Goal: Task Accomplishment & Management: Complete application form

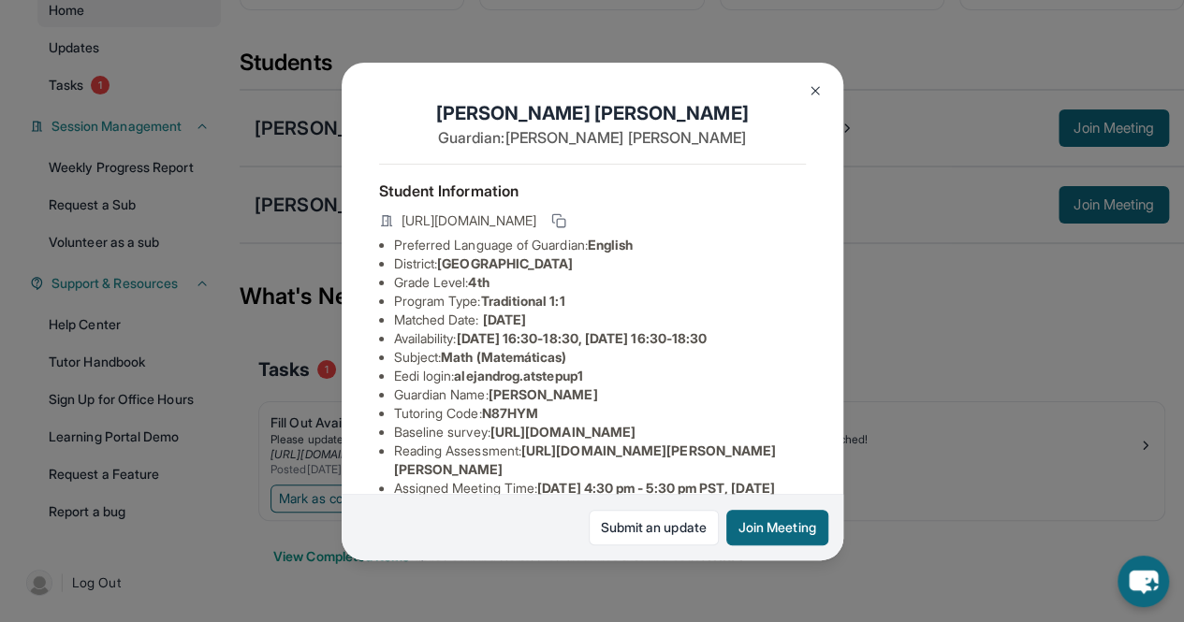
scroll to position [393, 0]
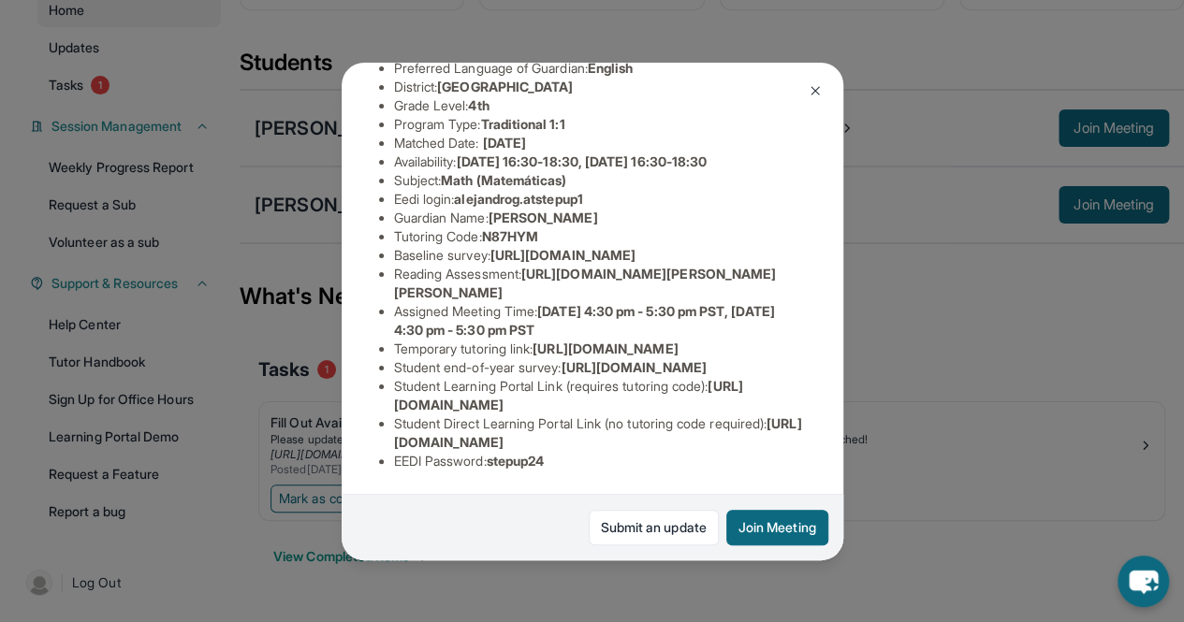
click at [536, 559] on div "Submit an update Join Meeting" at bounding box center [591, 527] width 501 height 66
click at [597, 33] on div "[PERSON_NAME] Guardian: [PERSON_NAME] Student Information [URL][DOMAIN_NAME] Pr…" at bounding box center [592, 311] width 1184 height 622
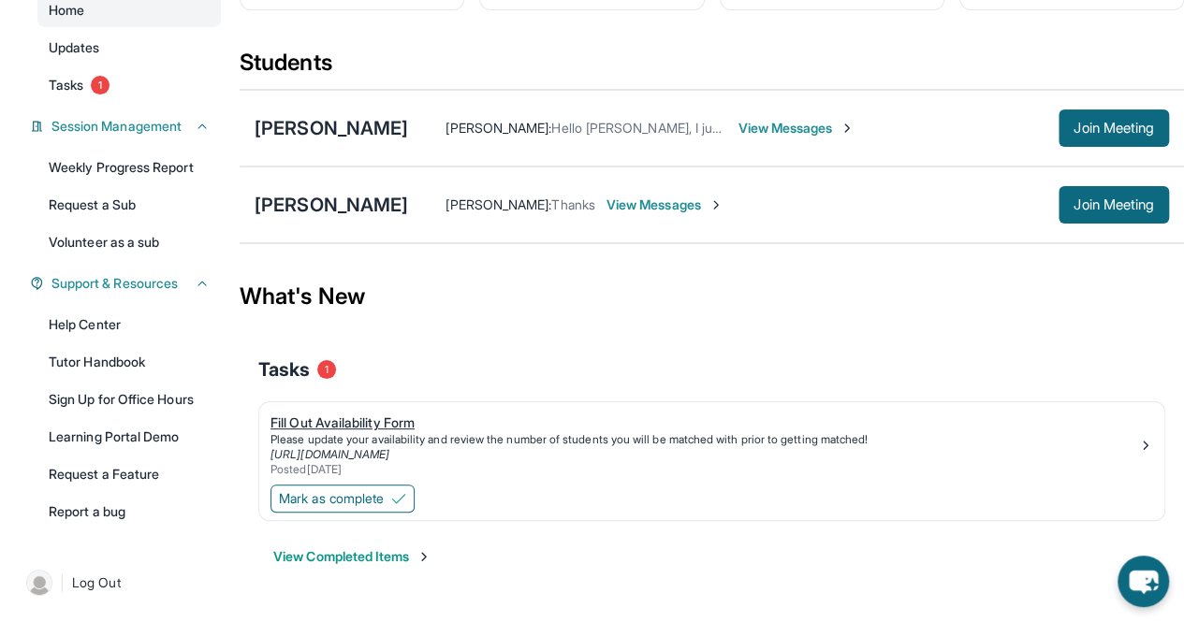
click at [359, 419] on div "Fill Out Availability Form" at bounding box center [703, 423] width 867 height 19
click at [346, 489] on span "Mark as complete" at bounding box center [331, 498] width 105 height 19
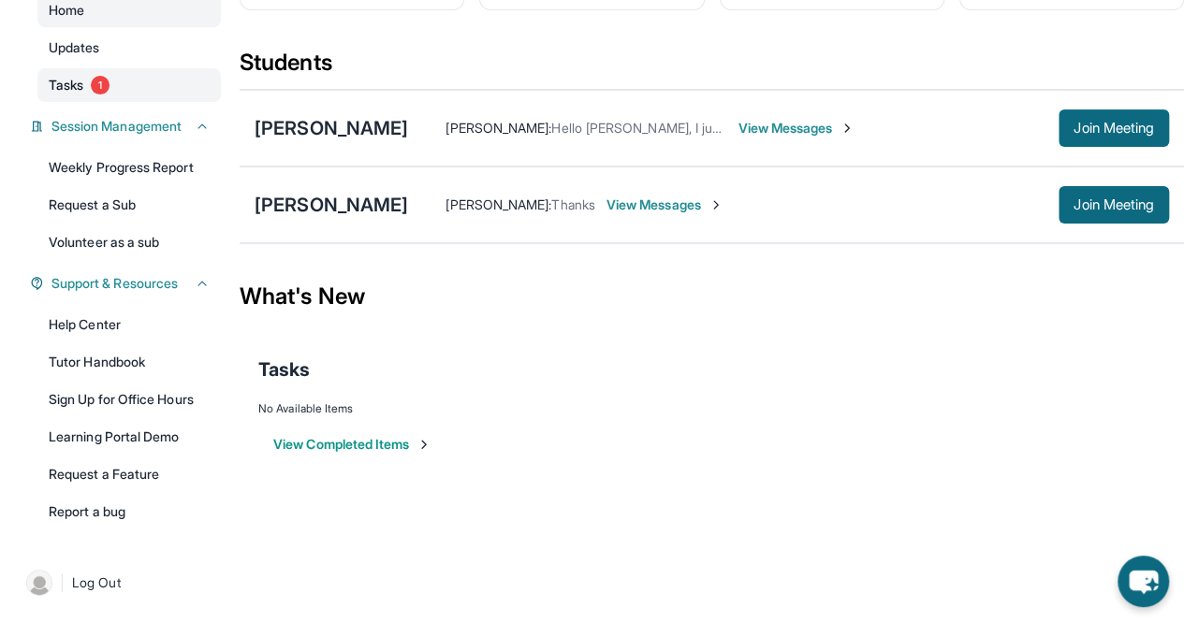
click at [99, 83] on span "1" at bounding box center [100, 85] width 19 height 19
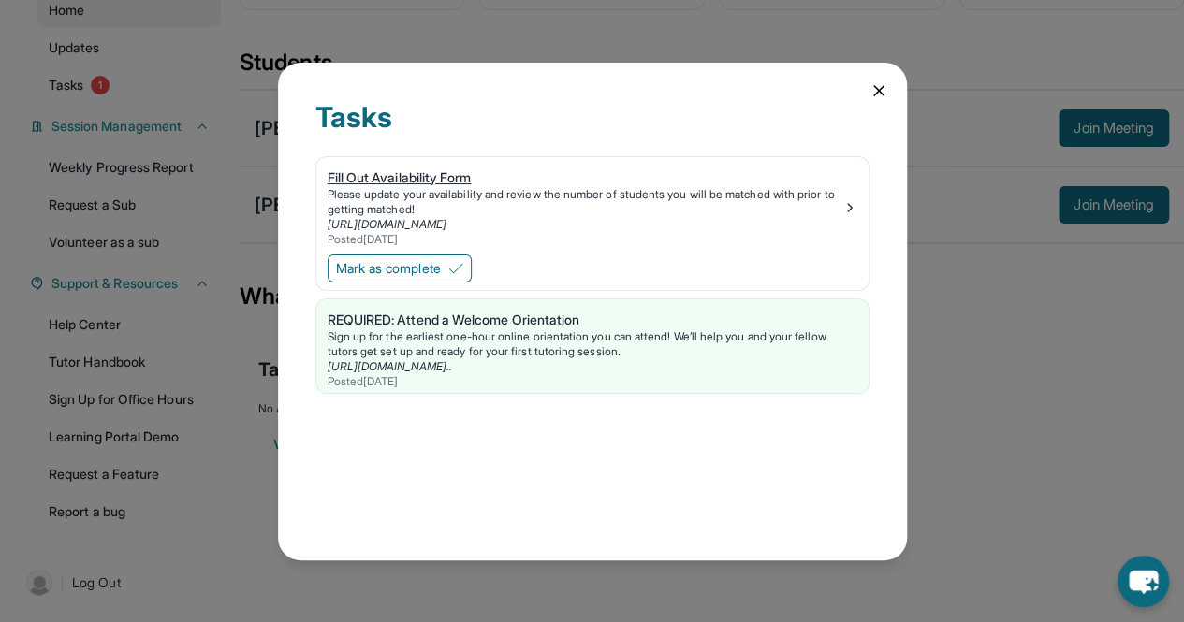
click at [440, 184] on div "Fill Out Availability Form" at bounding box center [584, 177] width 515 height 19
click at [867, 98] on div "Tasks Fill Out Availability Form Please update your availability and review the…" at bounding box center [592, 312] width 629 height 498
click at [874, 94] on icon at bounding box center [878, 90] width 9 height 9
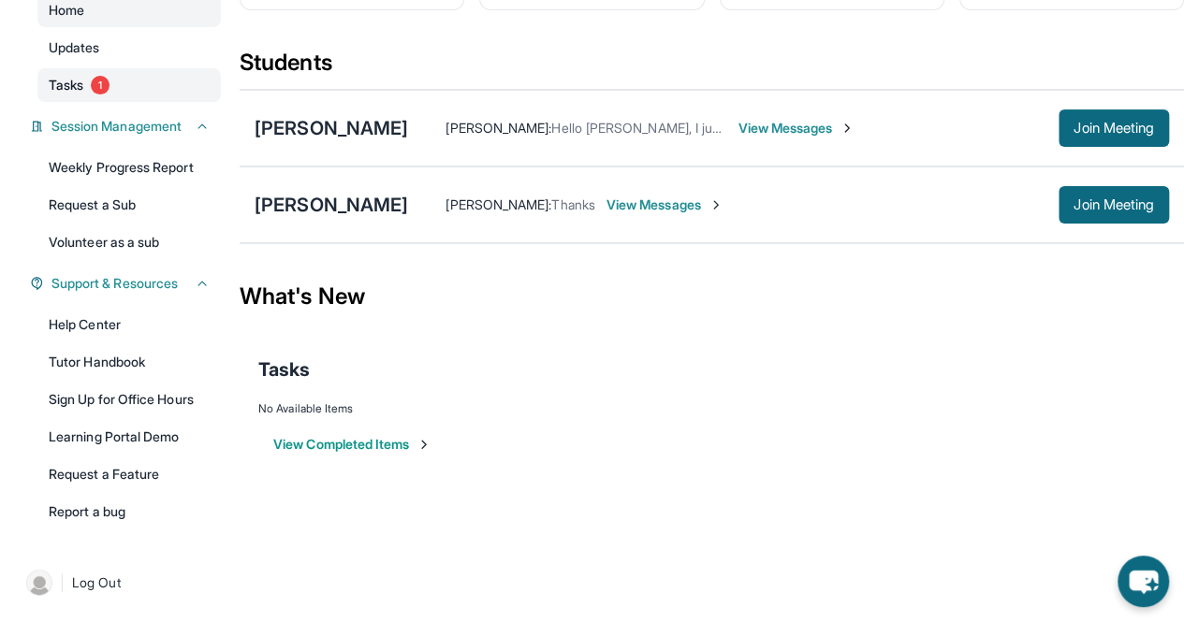
click at [71, 93] on span "Tasks" at bounding box center [66, 85] width 35 height 19
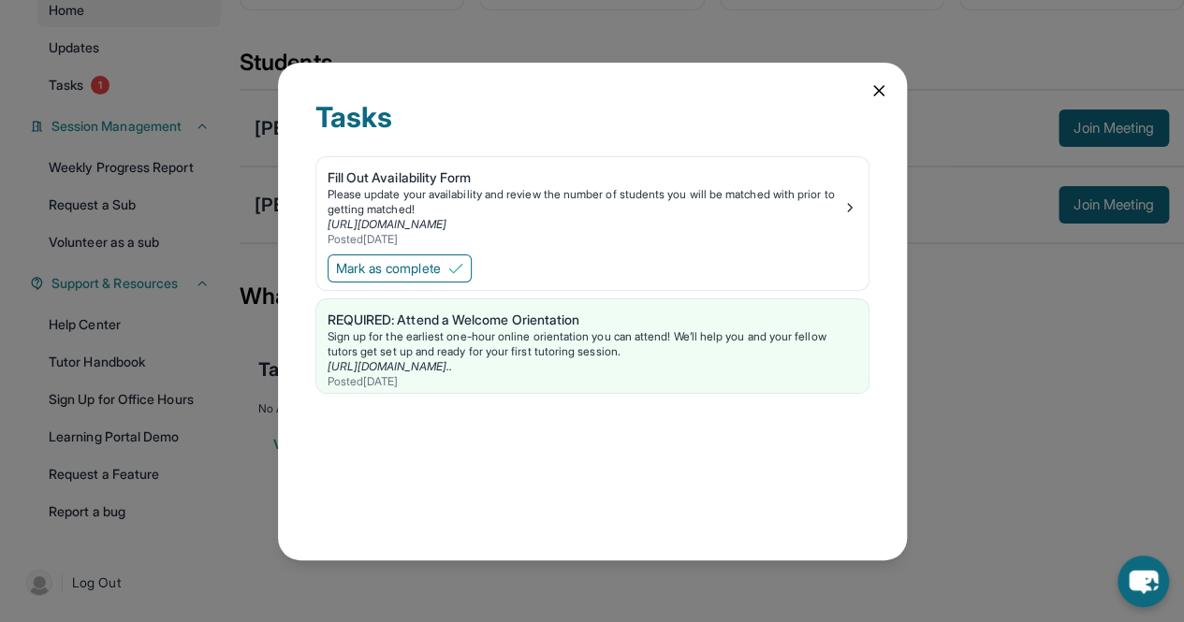
click at [879, 82] on icon at bounding box center [878, 90] width 19 height 19
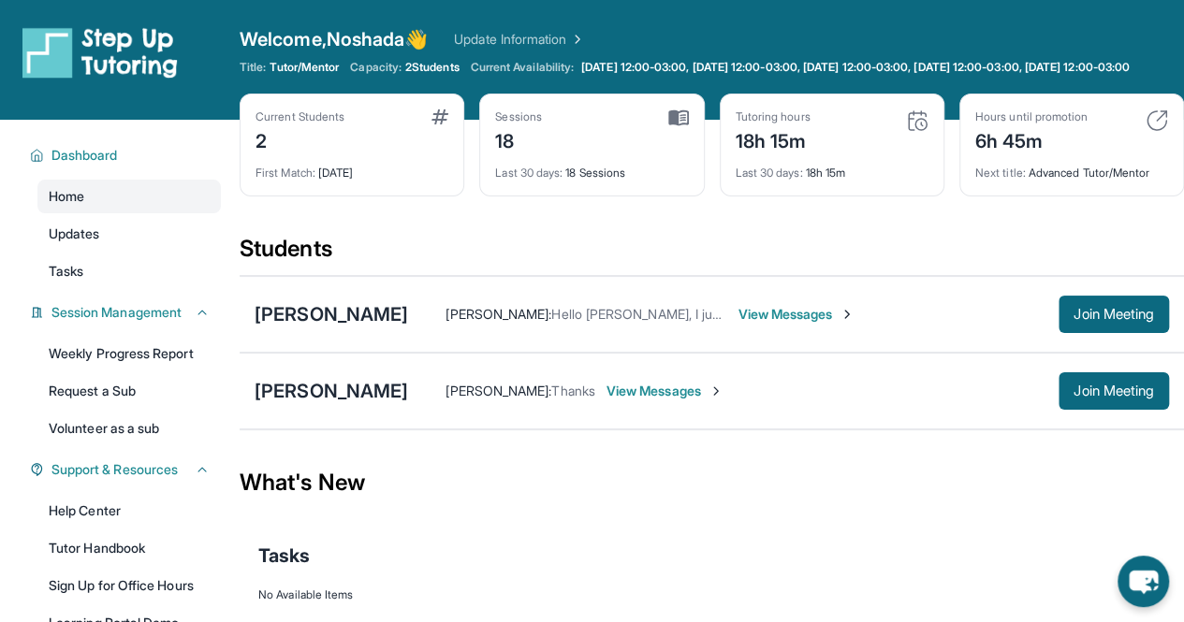
scroll to position [200, 0]
